Goal: Task Accomplishment & Management: Manage account settings

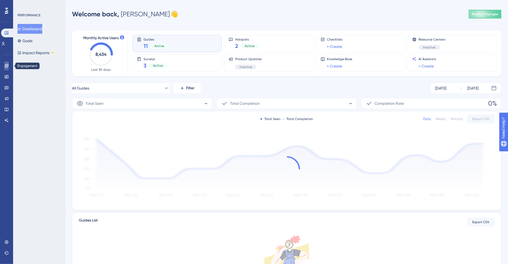
click at [7, 67] on icon at bounding box center [7, 66] width 4 height 4
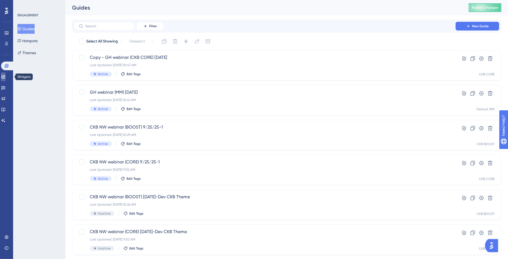
click at [5, 81] on link at bounding box center [3, 77] width 4 height 9
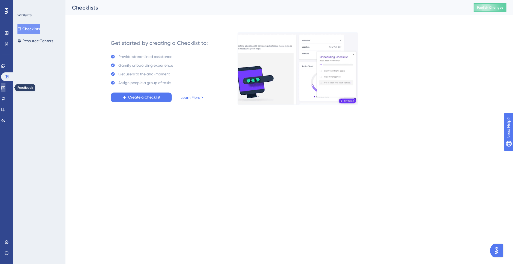
click at [4, 89] on link at bounding box center [3, 87] width 4 height 9
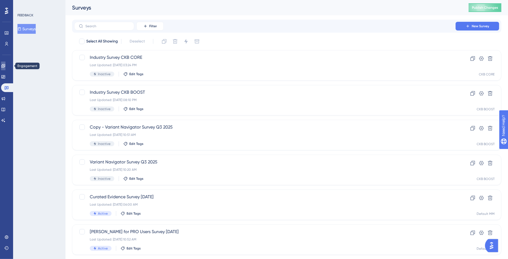
click at [2, 65] on link at bounding box center [3, 66] width 4 height 9
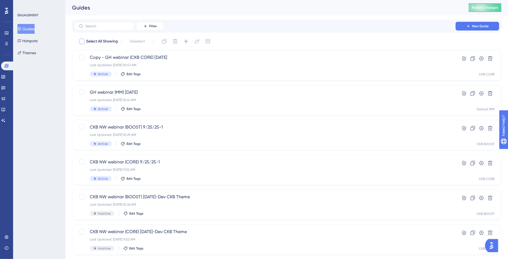
click at [96, 41] on span "Select All Showing" at bounding box center [102, 41] width 32 height 7
checkbox input "true"
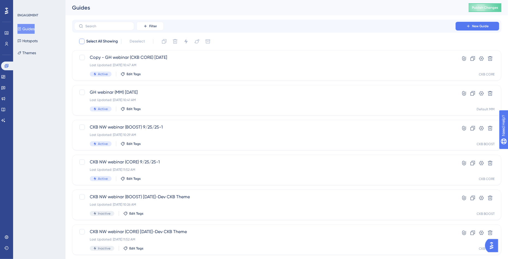
checkbox input "true"
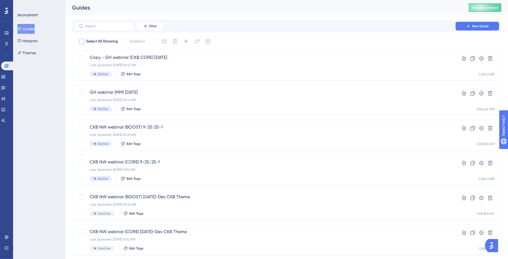
checkbox input "true"
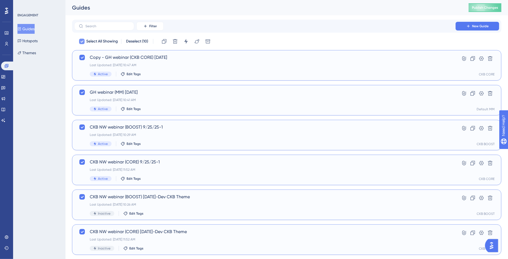
click at [96, 41] on span "Select All Showing" at bounding box center [102, 41] width 32 height 7
checkbox input "false"
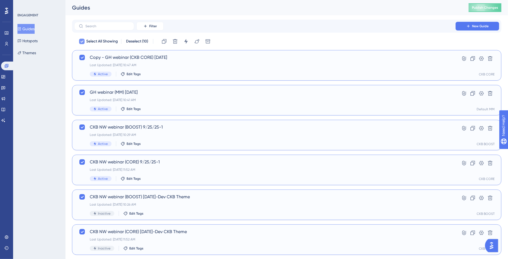
checkbox input "false"
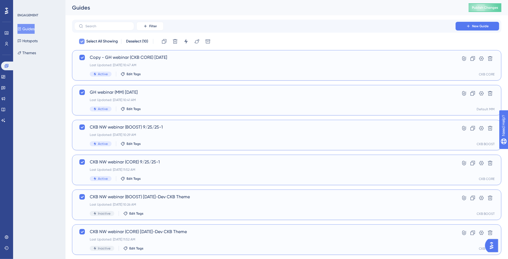
checkbox input "false"
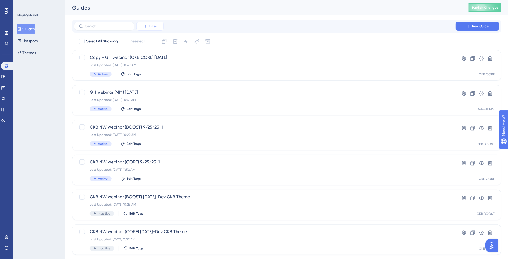
click at [151, 25] on span "Filter" at bounding box center [153, 26] width 8 height 4
click at [149, 75] on span "Status" at bounding box center [149, 74] width 11 height 7
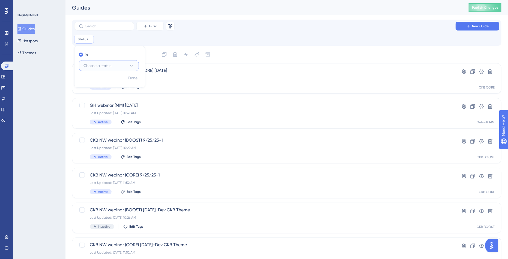
click at [85, 64] on span "Choose a status" at bounding box center [97, 65] width 28 height 7
click at [92, 83] on span "Active" at bounding box center [92, 82] width 11 height 7
click at [135, 77] on span "Done" at bounding box center [132, 78] width 9 height 7
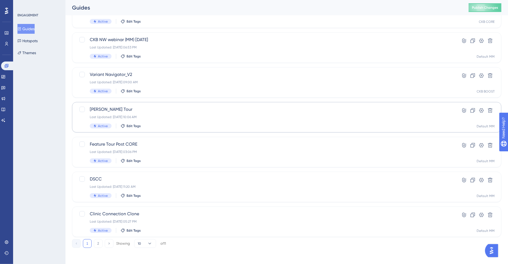
scroll to position [172, 0]
click at [120, 149] on div "Last Updated: [DATE] 03:06 PM" at bounding box center [265, 151] width 350 height 4
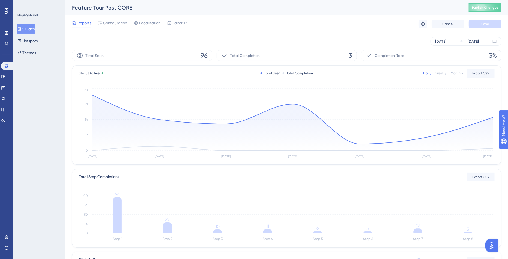
click at [429, 33] on div "[DATE] [DATE]" at bounding box center [286, 41] width 429 height 17
click at [438, 42] on div "[DATE]" at bounding box center [440, 41] width 11 height 7
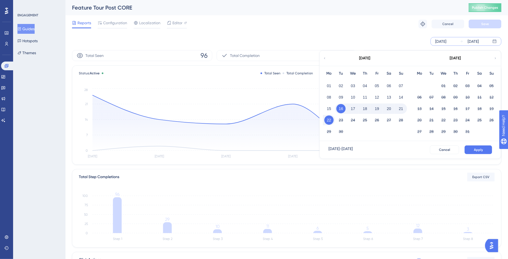
click at [311, 43] on div "[DATE] [DATE] [DATE] Mo Tu We Th Fr Sa Su 01 02 03 04 05 06 07 08 09 10 11 12 1…" at bounding box center [286, 41] width 429 height 9
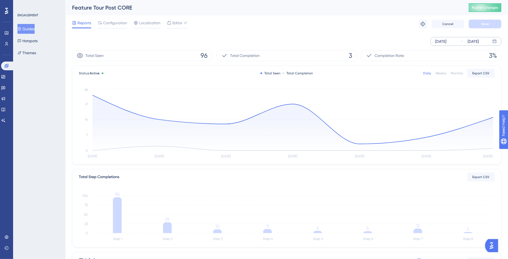
click at [445, 41] on div "[DATE]" at bounding box center [440, 41] width 11 height 7
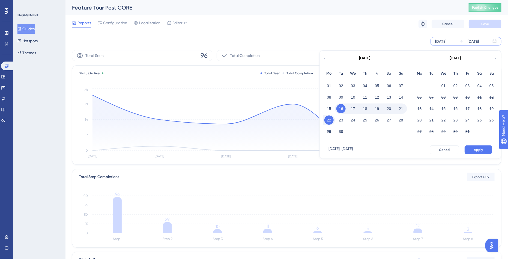
click at [498, 41] on div "[DATE] [DATE] [DATE] Mo Tu We Th Fr Sa Su 01 02 03 04 05 06 07 08 09 10 11 12 1…" at bounding box center [465, 41] width 71 height 9
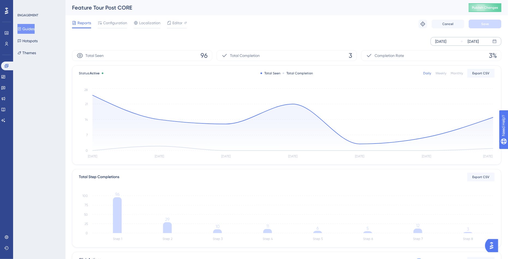
click at [498, 41] on div "[DATE] [DATE]" at bounding box center [465, 41] width 71 height 9
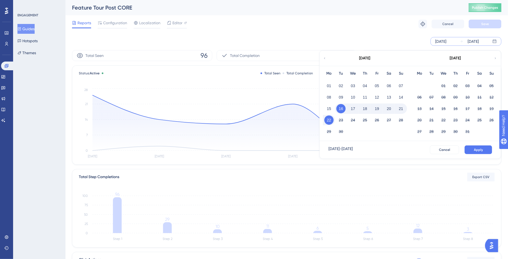
click at [327, 60] on div "[DATE]" at bounding box center [365, 58] width 90 height 15
click at [323, 59] on icon at bounding box center [324, 58] width 3 height 5
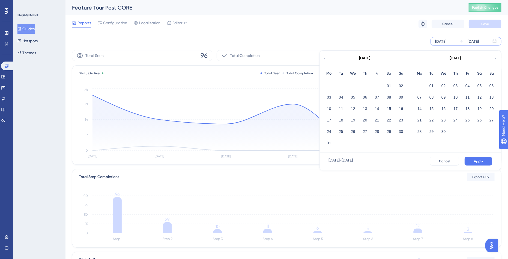
click at [323, 59] on icon at bounding box center [324, 58] width 3 height 5
click at [353, 85] on button "01" at bounding box center [352, 85] width 9 height 9
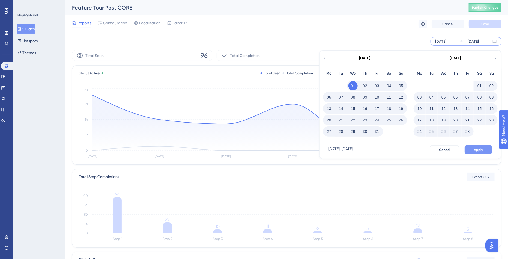
click at [474, 150] on button "Apply" at bounding box center [478, 150] width 28 height 9
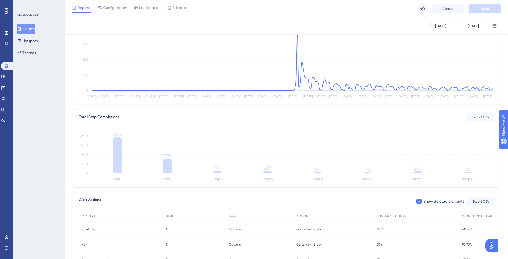
scroll to position [50, 0]
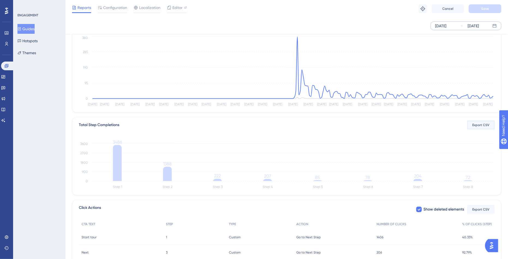
click at [481, 124] on span "Export CSV" at bounding box center [480, 125] width 17 height 4
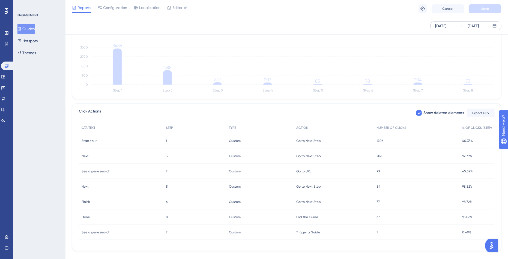
scroll to position [156, 0]
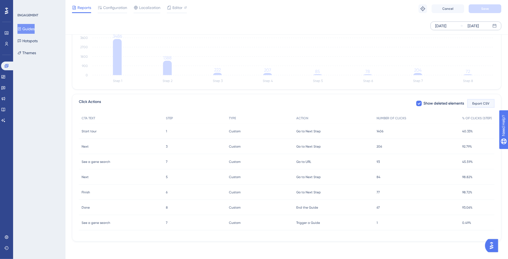
click at [482, 104] on span "Export CSV" at bounding box center [480, 103] width 17 height 4
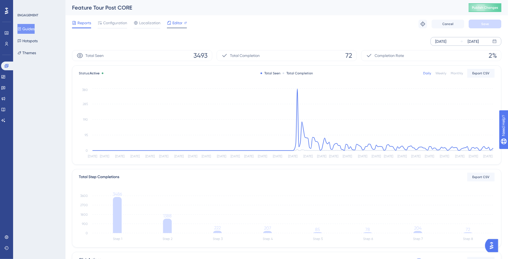
click at [176, 23] on span "Editor" at bounding box center [177, 23] width 10 height 7
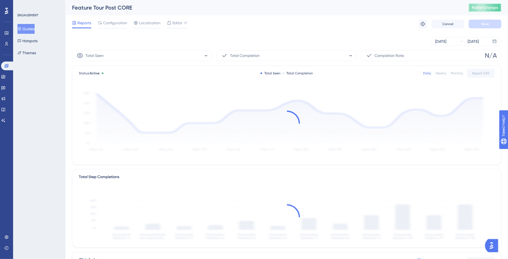
click at [486, 7] on span "Publish Changes" at bounding box center [485, 7] width 26 height 4
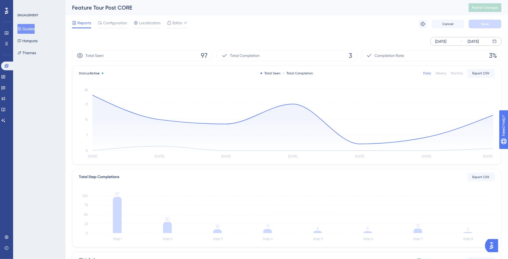
click at [443, 41] on div "[DATE]" at bounding box center [440, 41] width 11 height 7
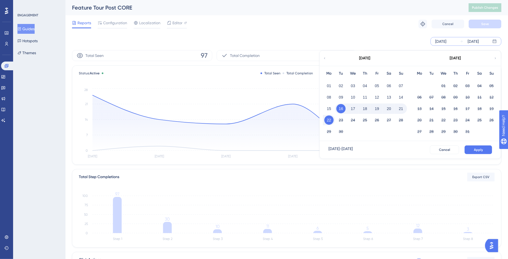
click at [324, 58] on icon at bounding box center [324, 58] width 3 height 5
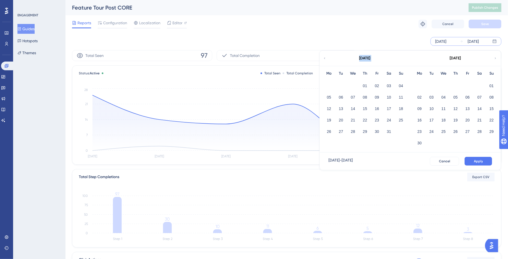
click at [324, 58] on icon at bounding box center [324, 58] width 3 height 5
click at [491, 57] on div "[DATE]" at bounding box center [455, 58] width 90 height 15
click at [495, 56] on icon at bounding box center [495, 58] width 3 height 5
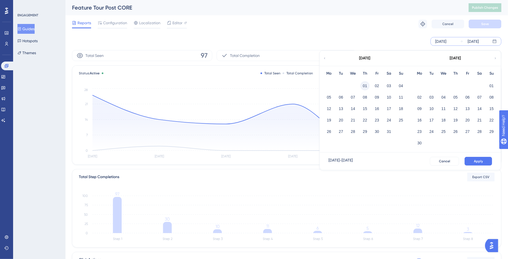
click at [365, 87] on button "01" at bounding box center [364, 85] width 9 height 9
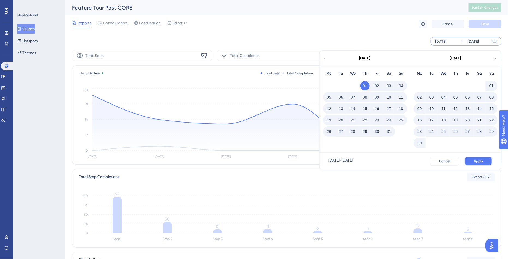
click at [473, 159] on button "Apply" at bounding box center [478, 161] width 28 height 9
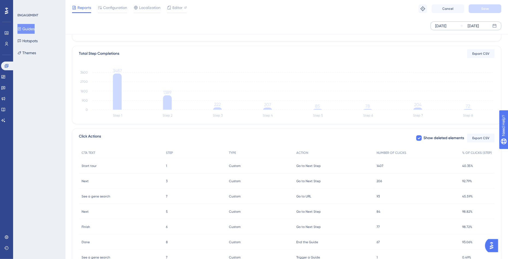
scroll to position [156, 0]
